Goal: Check status: Check status

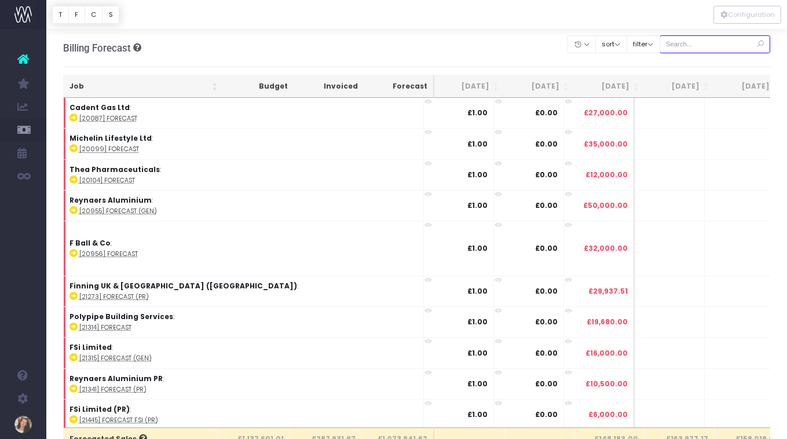
click at [713, 44] on input "text" at bounding box center [714, 44] width 111 height 18
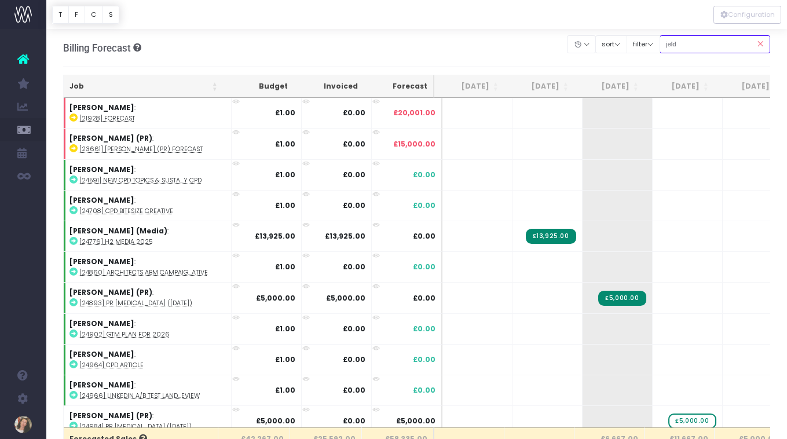
type input "jeld-wen:"
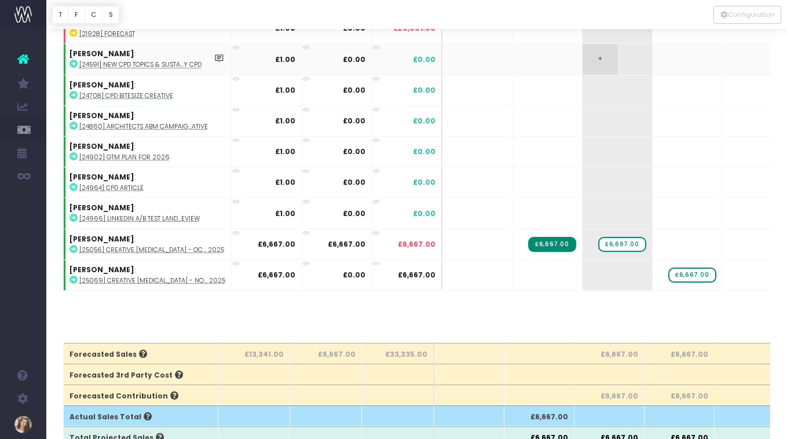
scroll to position [3, 0]
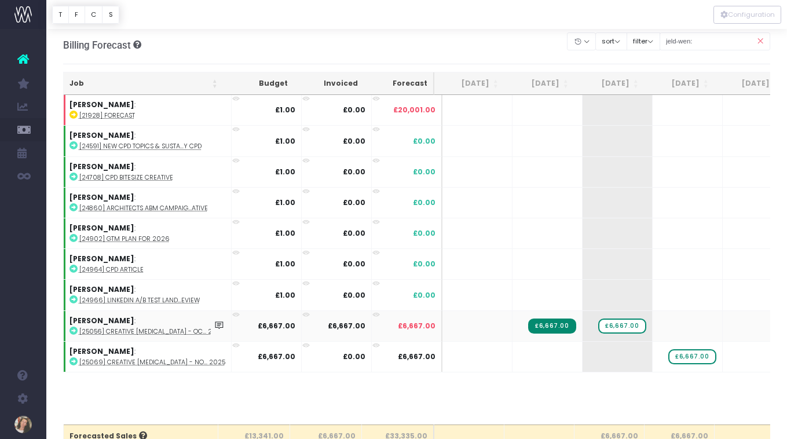
click at [73, 330] on icon at bounding box center [73, 331] width 8 height 8
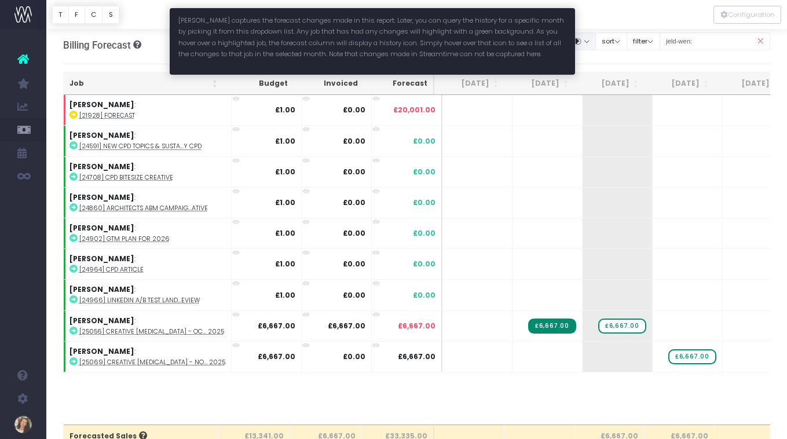
click at [596, 45] on button "button" at bounding box center [581, 41] width 29 height 18
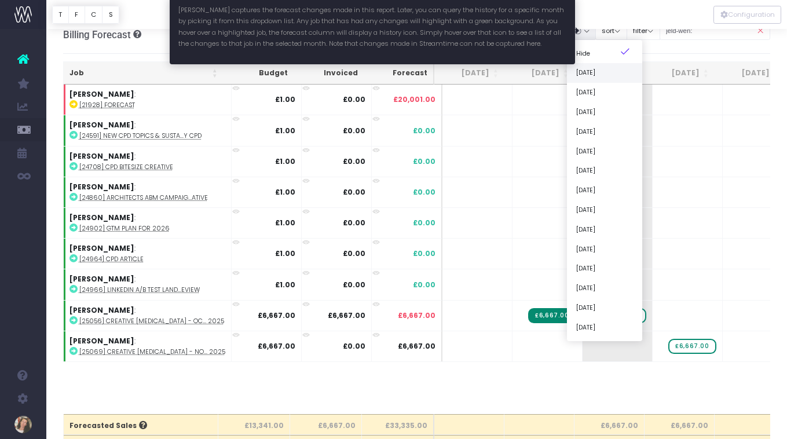
scroll to position [15, 0]
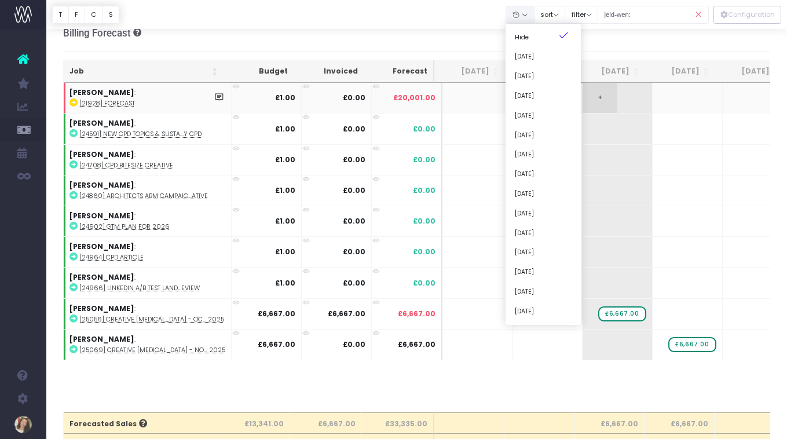
click at [609, 93] on td "+" at bounding box center [617, 98] width 70 height 30
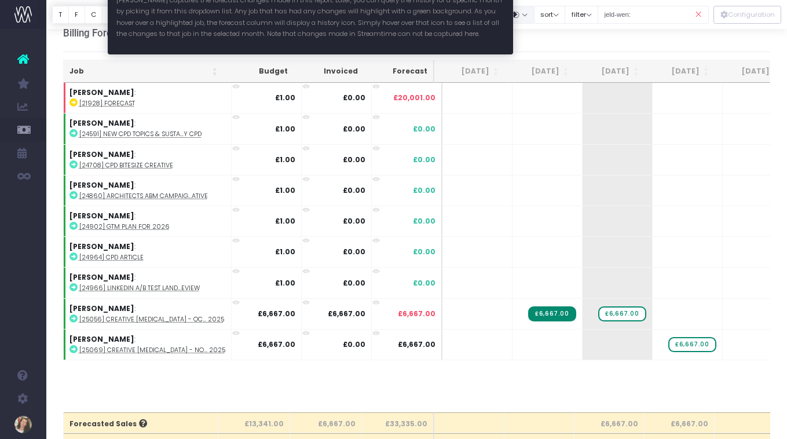
click at [533, 17] on button "button" at bounding box center [519, 15] width 29 height 18
click at [553, 75] on link "[DATE]" at bounding box center [542, 77] width 75 height 20
click at [534, 14] on button "button" at bounding box center [519, 15] width 29 height 18
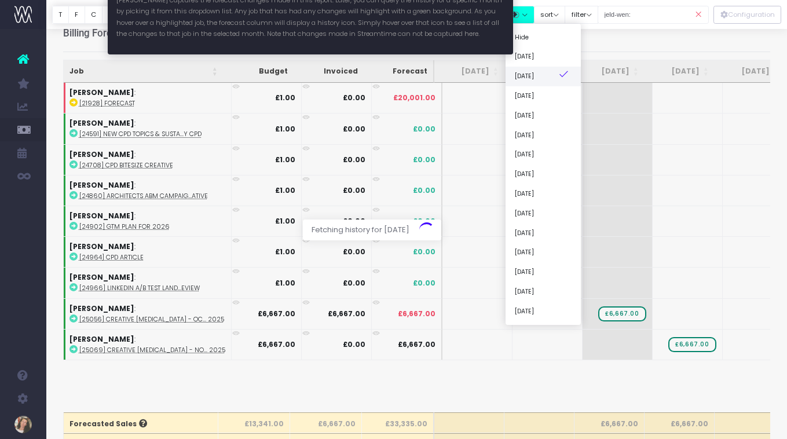
click at [549, 76] on link "[DATE]" at bounding box center [542, 77] width 75 height 20
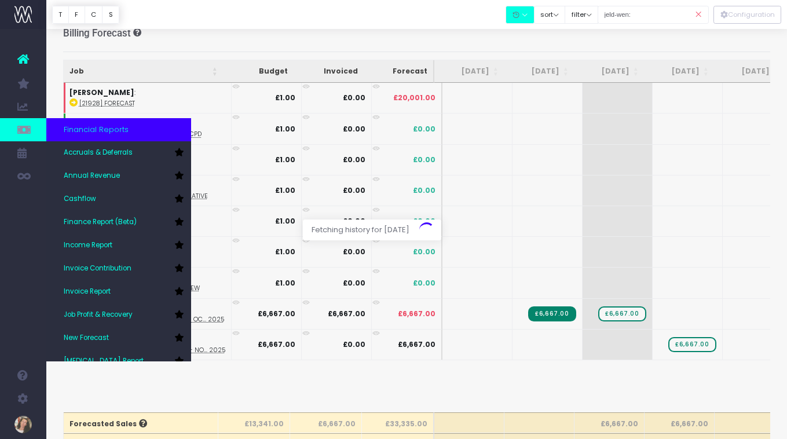
click at [25, 130] on icon at bounding box center [23, 129] width 12 height 13
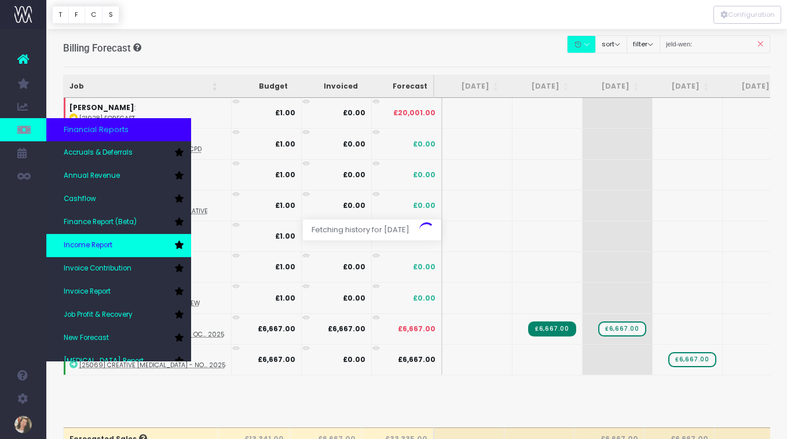
scroll to position [58, 0]
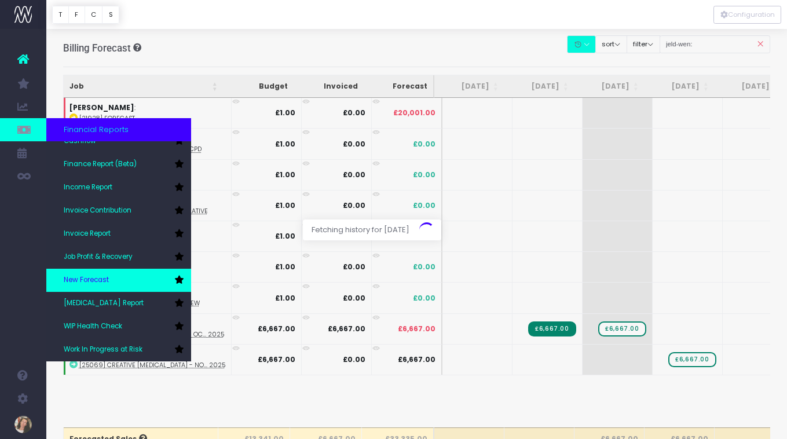
click at [114, 280] on link "New Forecast" at bounding box center [118, 280] width 145 height 23
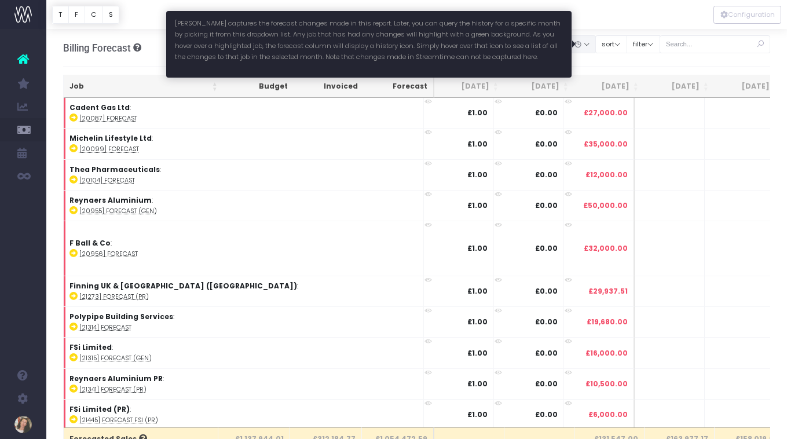
click at [582, 45] on icon "button" at bounding box center [578, 45] width 8 height 0
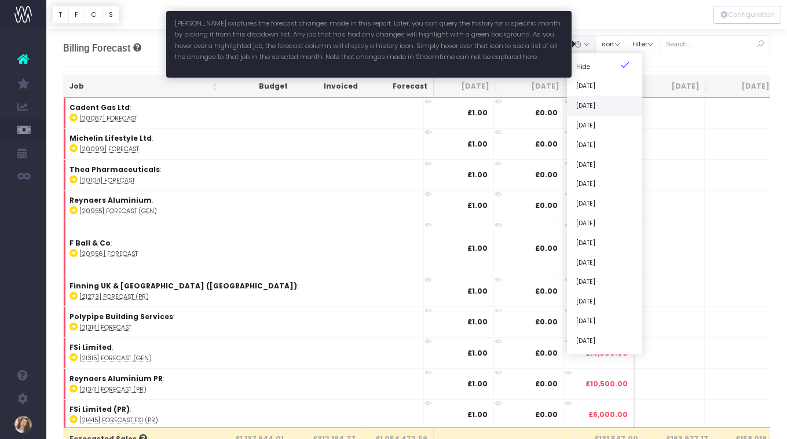
click at [616, 104] on link "[DATE]" at bounding box center [604, 106] width 75 height 20
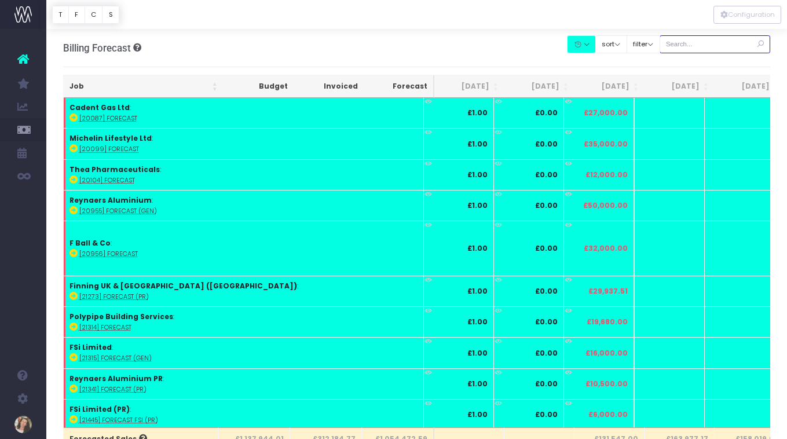
click at [716, 46] on input "text" at bounding box center [714, 44] width 111 height 18
type input "cadent"
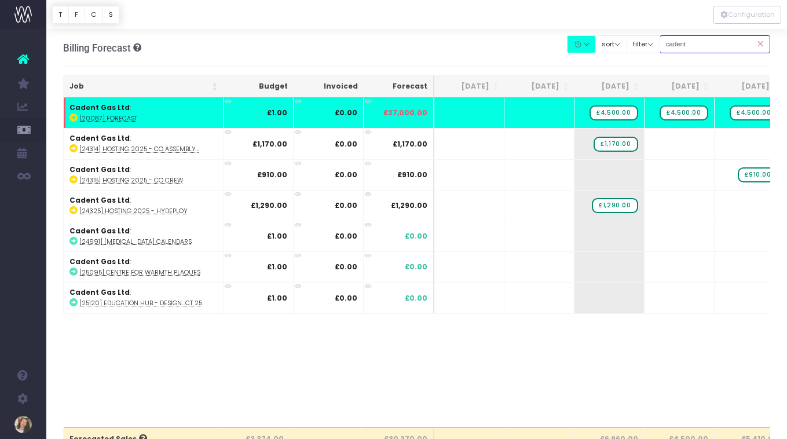
drag, startPoint x: 694, startPoint y: 43, endPoint x: 680, endPoint y: 43, distance: 13.9
click at [680, 43] on input "cadent" at bounding box center [714, 44] width 111 height 18
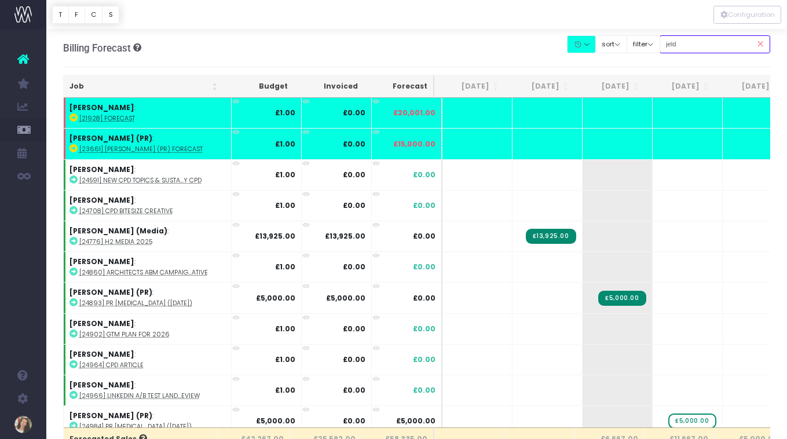
type input "jeld-wen:"
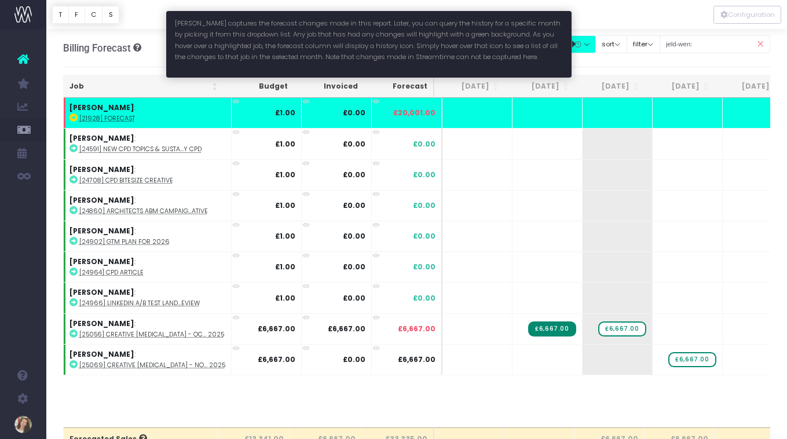
click at [596, 45] on button "button" at bounding box center [581, 44] width 29 height 18
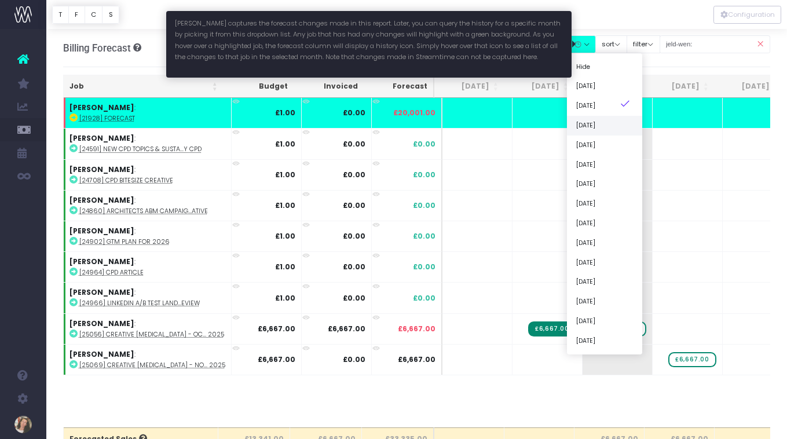
click at [607, 123] on link "[DATE]" at bounding box center [604, 126] width 75 height 20
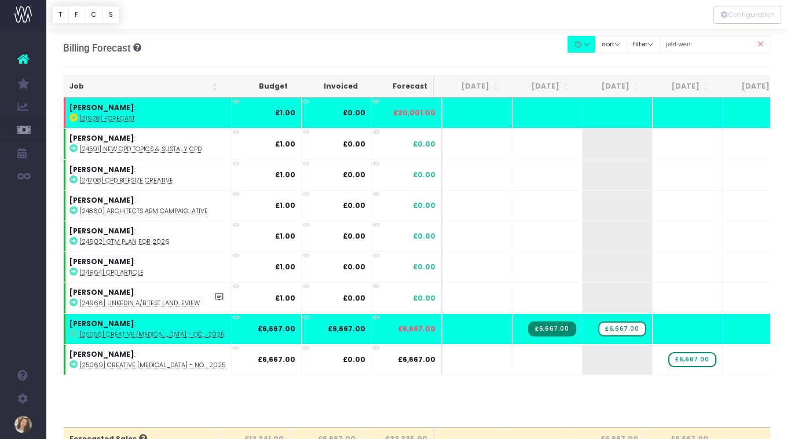
click at [485, 282] on td at bounding box center [477, 297] width 70 height 31
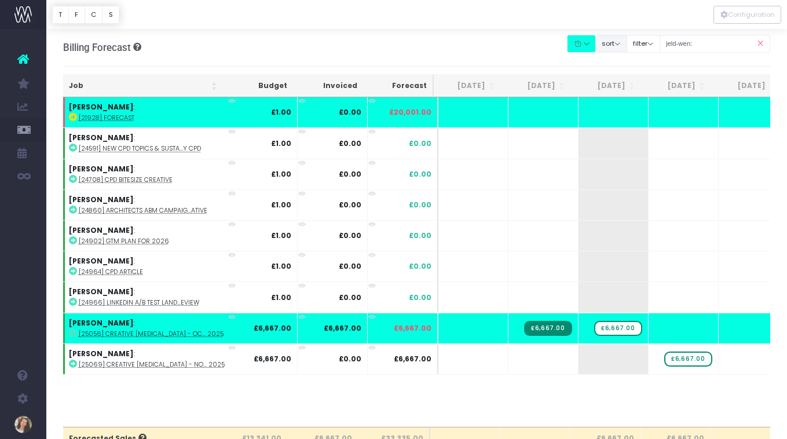
scroll to position [1, 0]
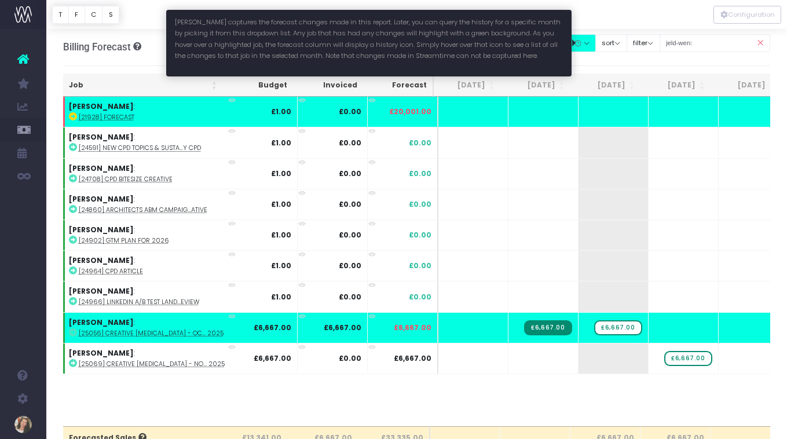
click at [596, 42] on button "button" at bounding box center [581, 43] width 29 height 18
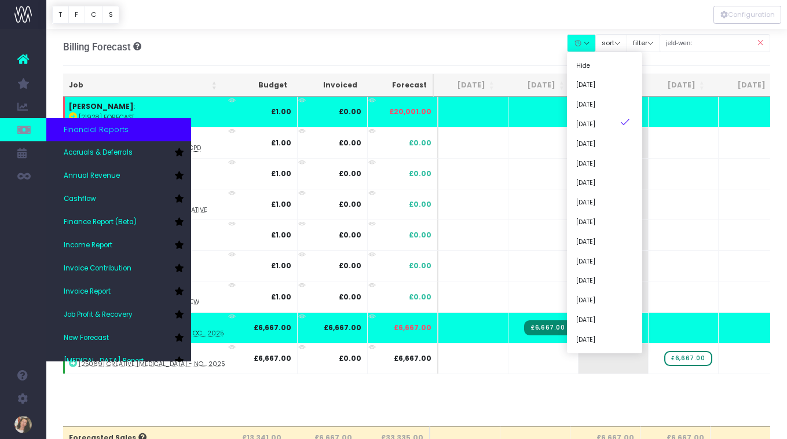
click at [21, 130] on icon at bounding box center [23, 129] width 12 height 13
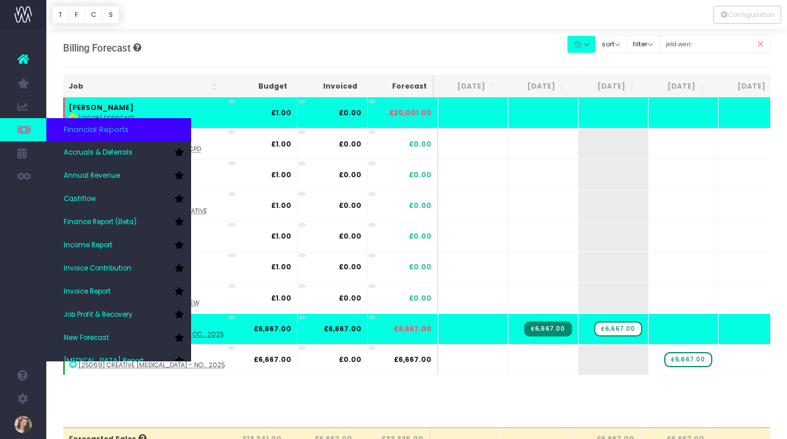
click at [25, 133] on icon at bounding box center [23, 129] width 12 height 13
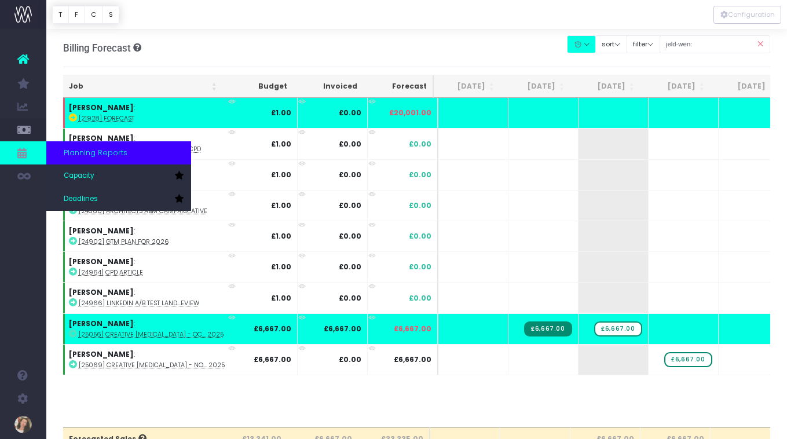
click at [24, 153] on icon at bounding box center [23, 152] width 12 height 13
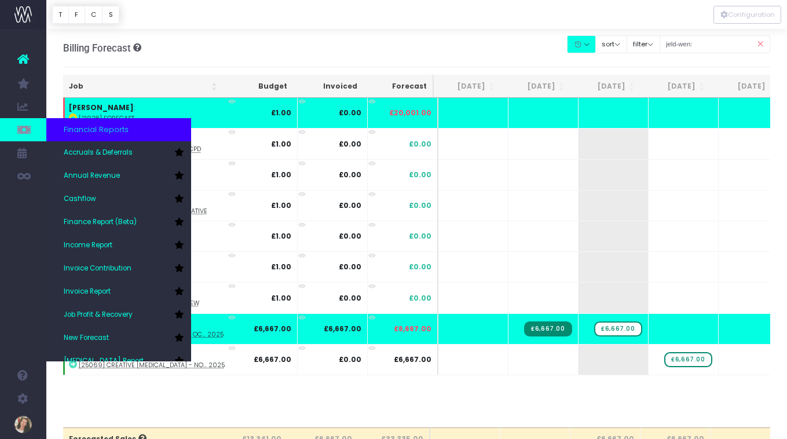
click at [24, 133] on icon at bounding box center [23, 129] width 12 height 13
